Goal: Find specific page/section: Find specific page/section

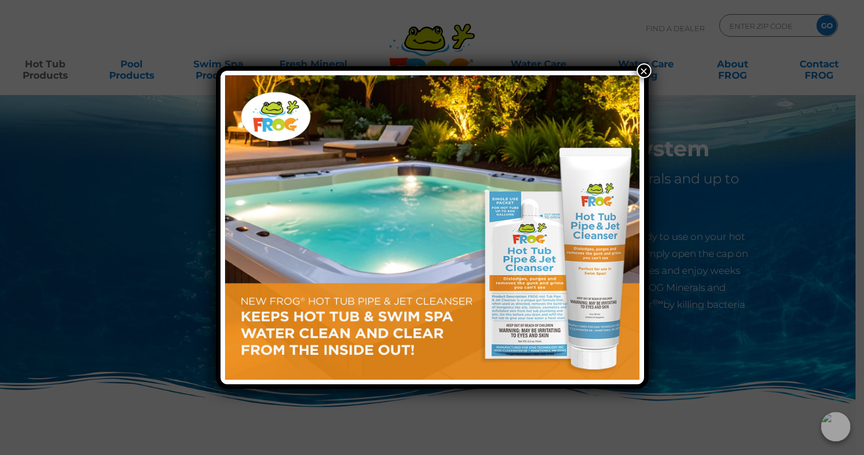
click at [642, 70] on button "×" at bounding box center [644, 70] width 15 height 15
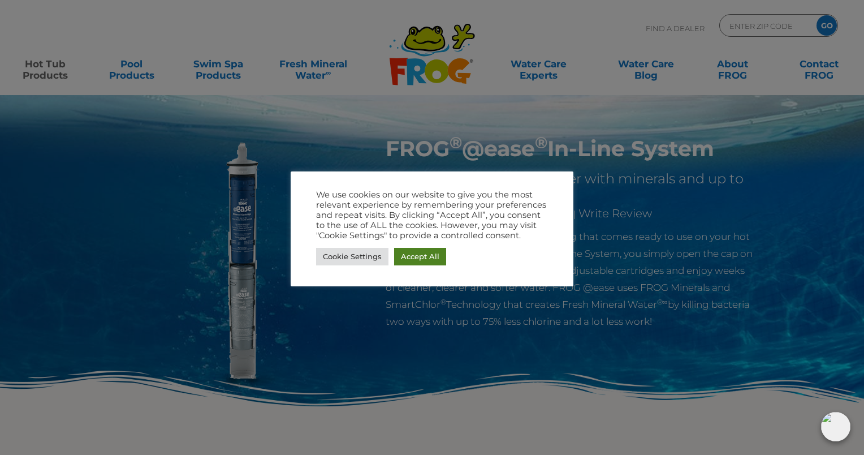
click at [407, 256] on link "Accept All" at bounding box center [420, 257] width 52 height 18
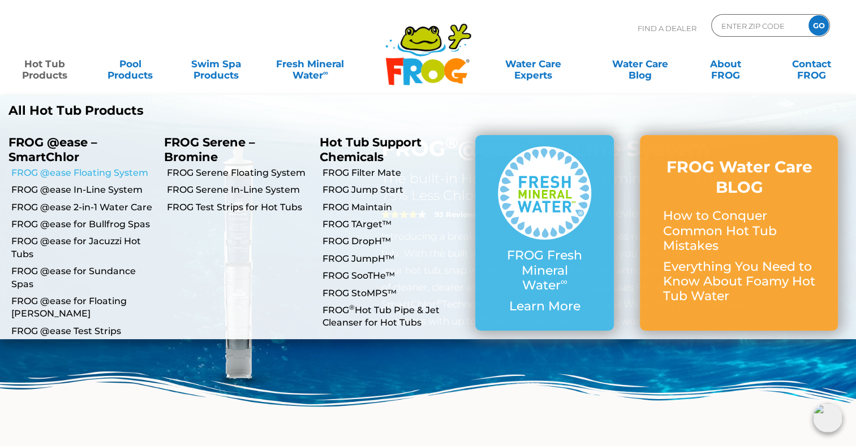
click at [89, 173] on link "FROG @ease Floating System" at bounding box center [83, 173] width 144 height 12
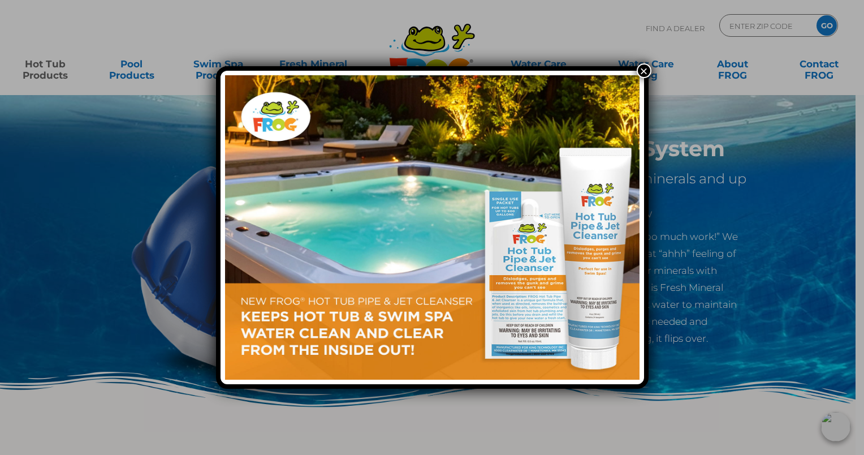
click at [640, 69] on button "×" at bounding box center [644, 70] width 15 height 15
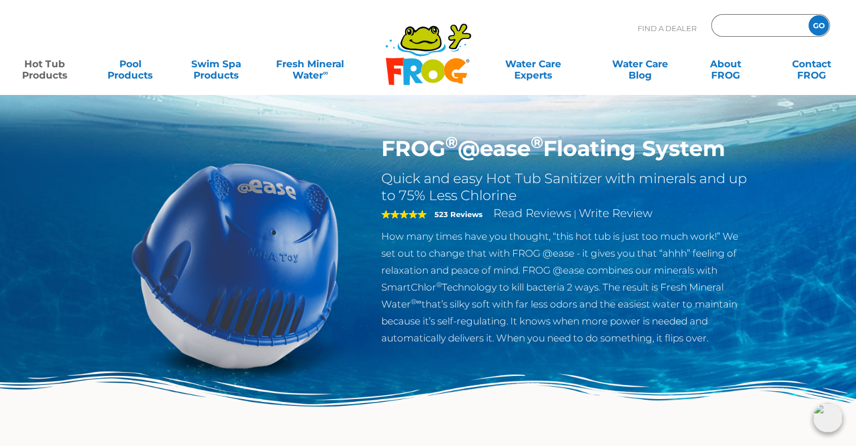
click at [773, 28] on input "Zip Code Form" at bounding box center [758, 26] width 76 height 16
type input "28117"
click at [821, 20] on input "GO" at bounding box center [818, 25] width 20 height 20
